Goal: Transaction & Acquisition: Obtain resource

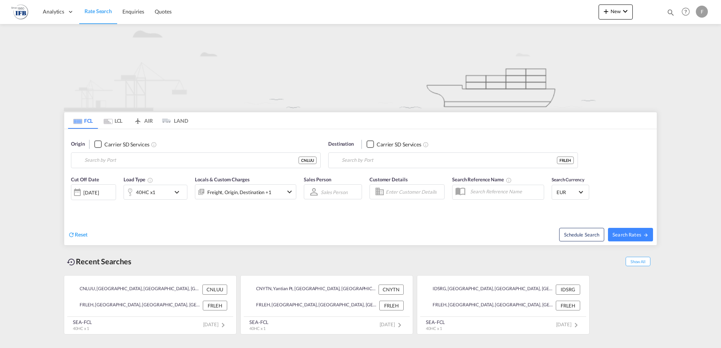
type input "Leliu, CNLUU"
type input "[GEOGRAPHIC_DATA], [GEOGRAPHIC_DATA]"
click at [163, 164] on input "Leliu, CNLUU" at bounding box center [200, 160] width 232 height 11
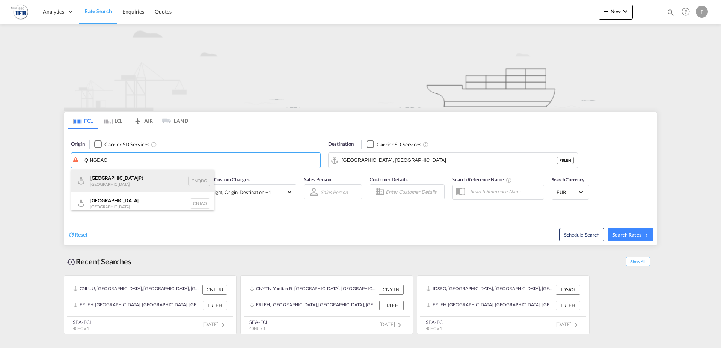
click at [130, 178] on div "Qingdao Pt China CNQDG" at bounding box center [142, 181] width 143 height 23
type input "Qingdao Pt, CNQDG"
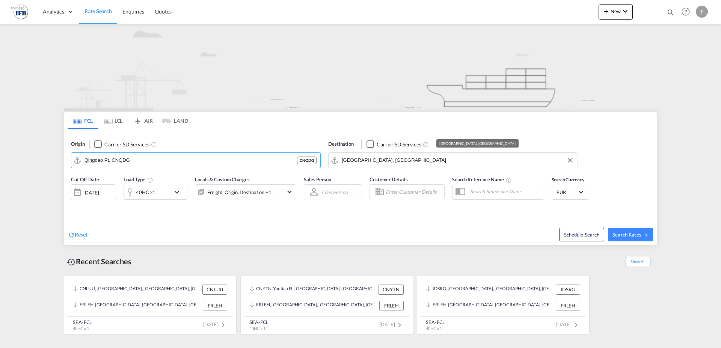
click at [396, 162] on input "[GEOGRAPHIC_DATA], [GEOGRAPHIC_DATA]" at bounding box center [458, 160] width 232 height 11
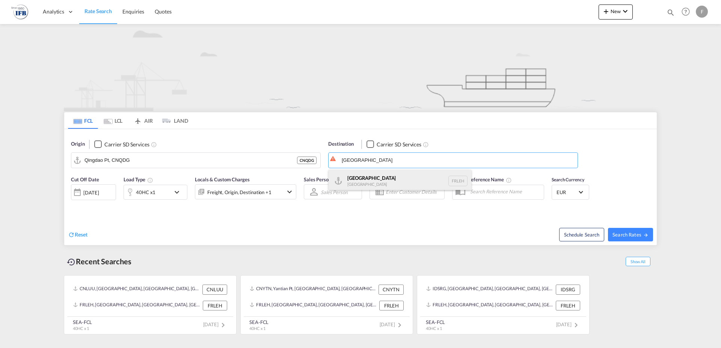
click at [388, 175] on div "[GEOGRAPHIC_DATA] FRLEH" at bounding box center [400, 181] width 143 height 23
type input "[GEOGRAPHIC_DATA], [GEOGRAPHIC_DATA]"
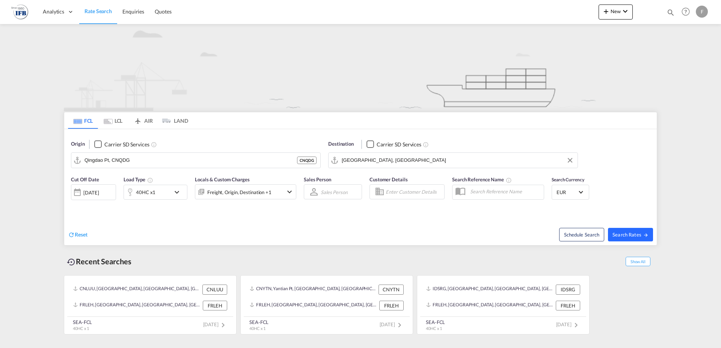
click at [624, 233] on span "Search Rates" at bounding box center [630, 235] width 36 height 6
type input "CNQDG to FRLEH / [DATE]"
